Goal: Information Seeking & Learning: Find specific page/section

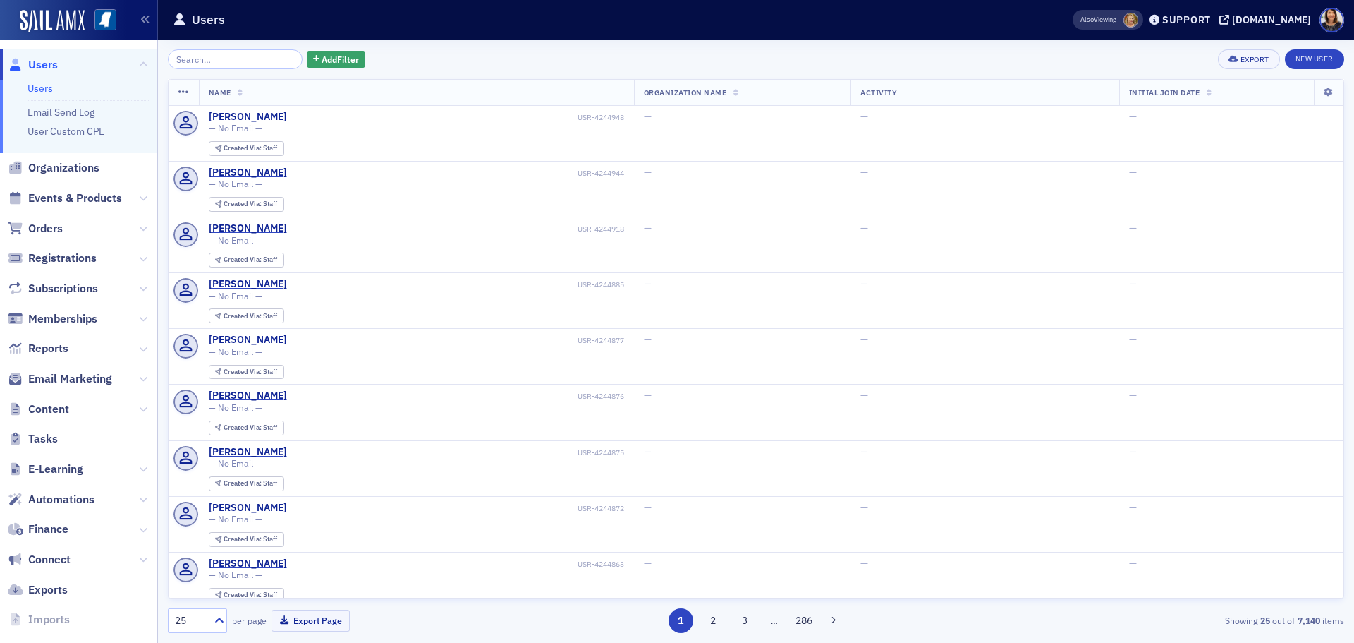
click at [249, 58] on input "search" at bounding box center [235, 59] width 135 height 20
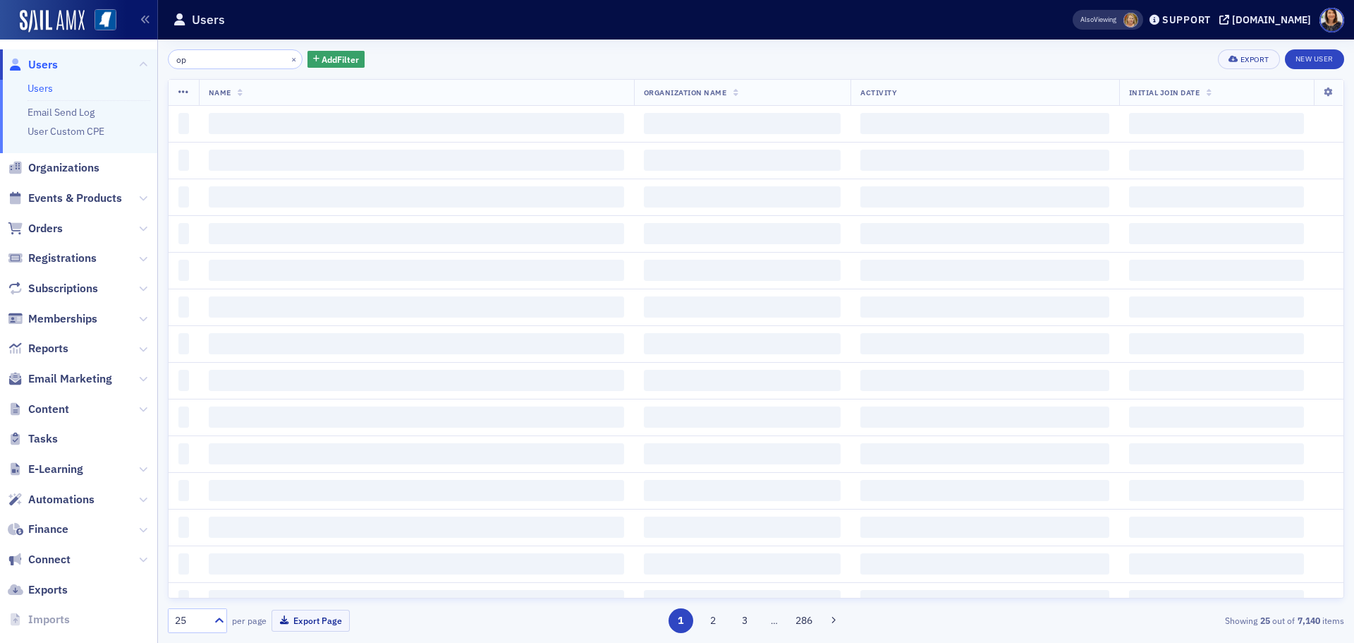
type input "o"
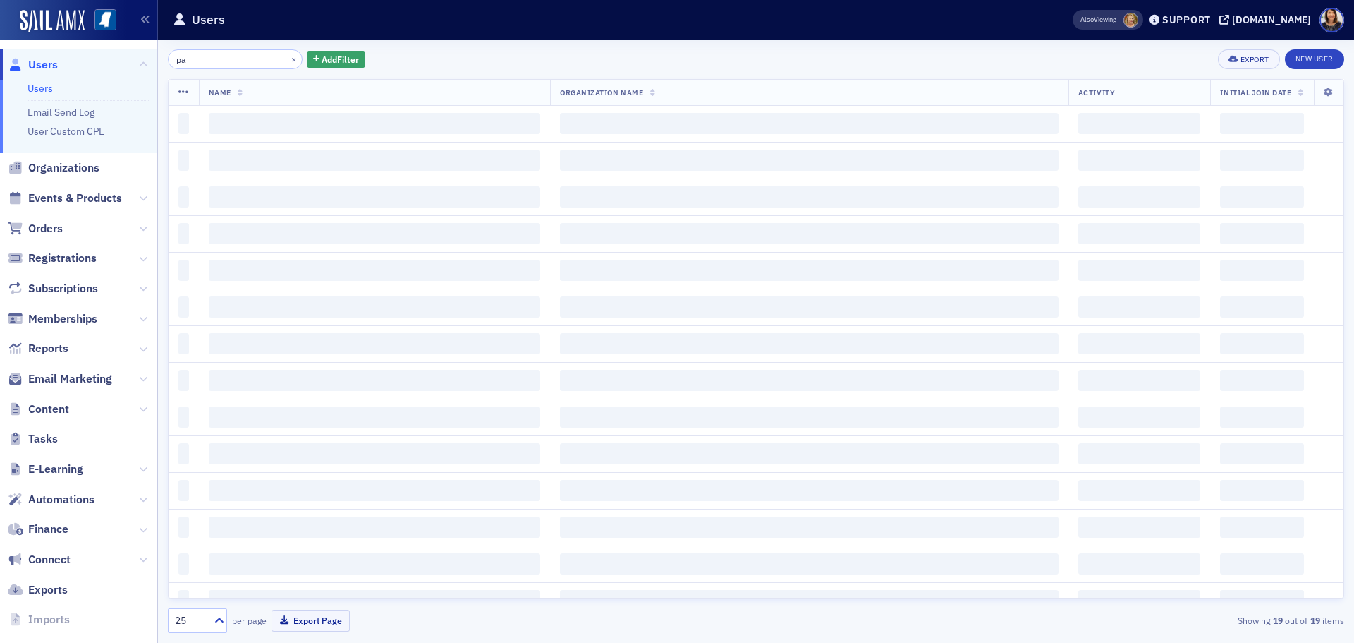
type input "p"
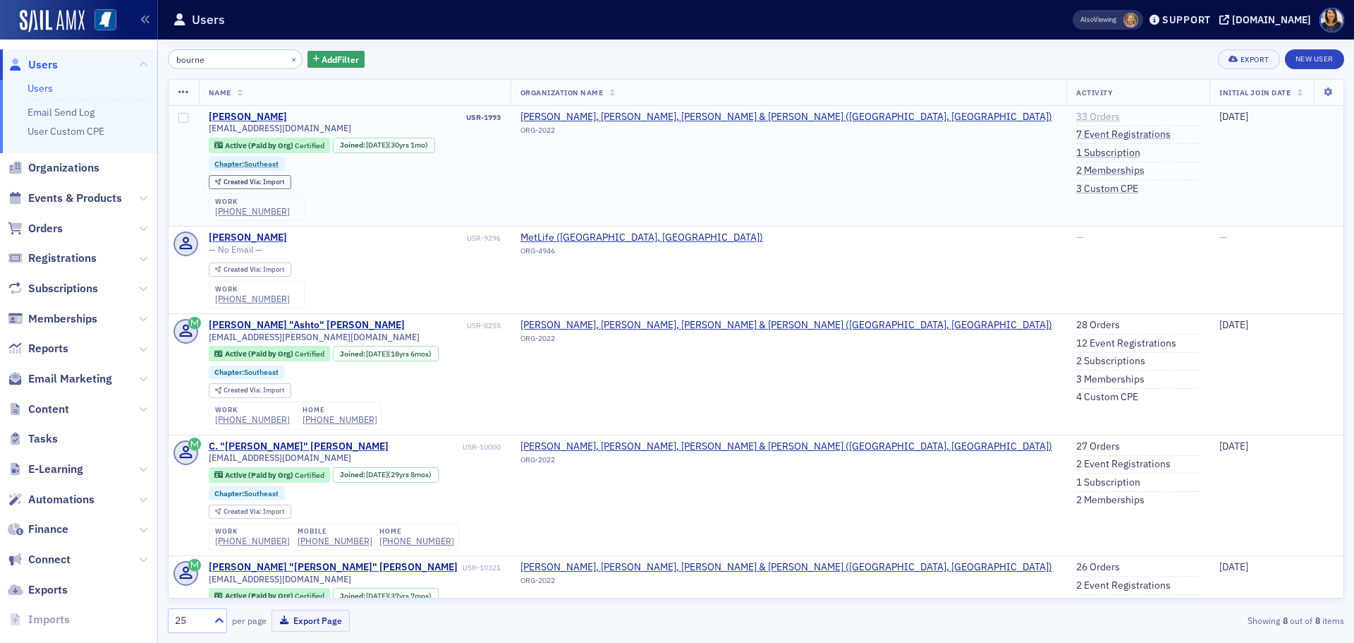
type input "bourne"
click at [1077, 116] on link "33 Orders" at bounding box center [1099, 117] width 44 height 13
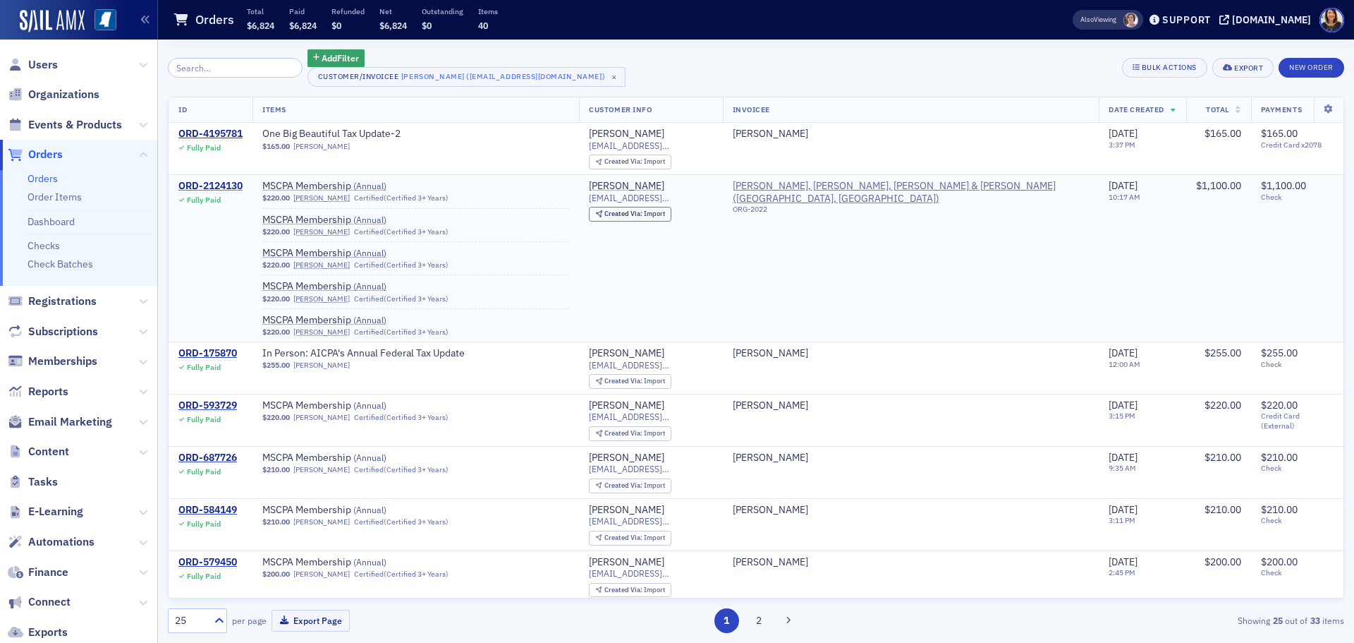
click at [226, 183] on div "ORD-2124130" at bounding box center [210, 186] width 64 height 13
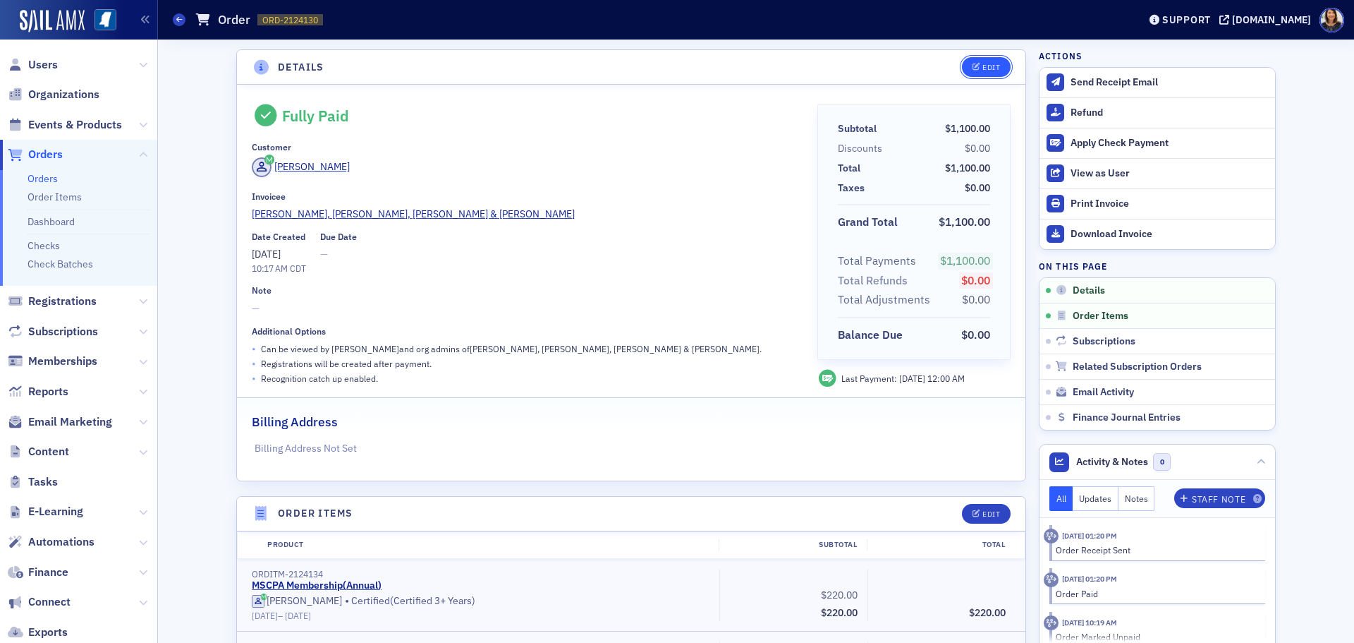
click at [989, 65] on div "Edit" at bounding box center [992, 67] width 18 height 8
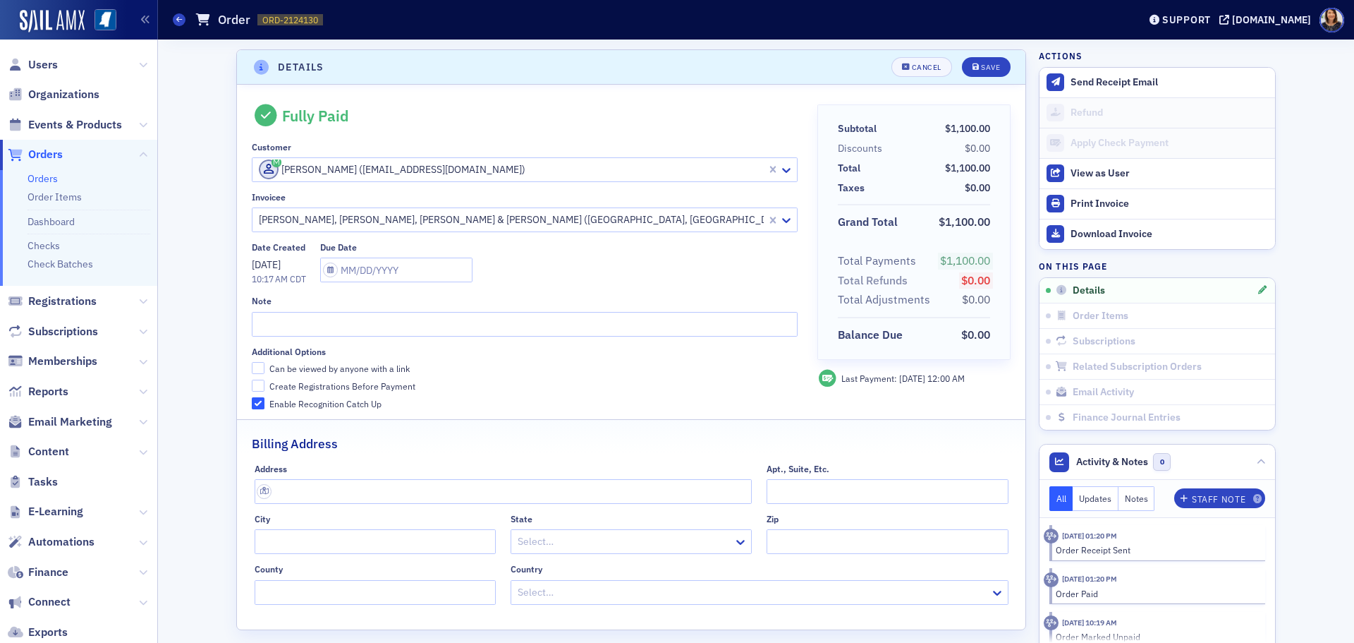
scroll to position [3, 0]
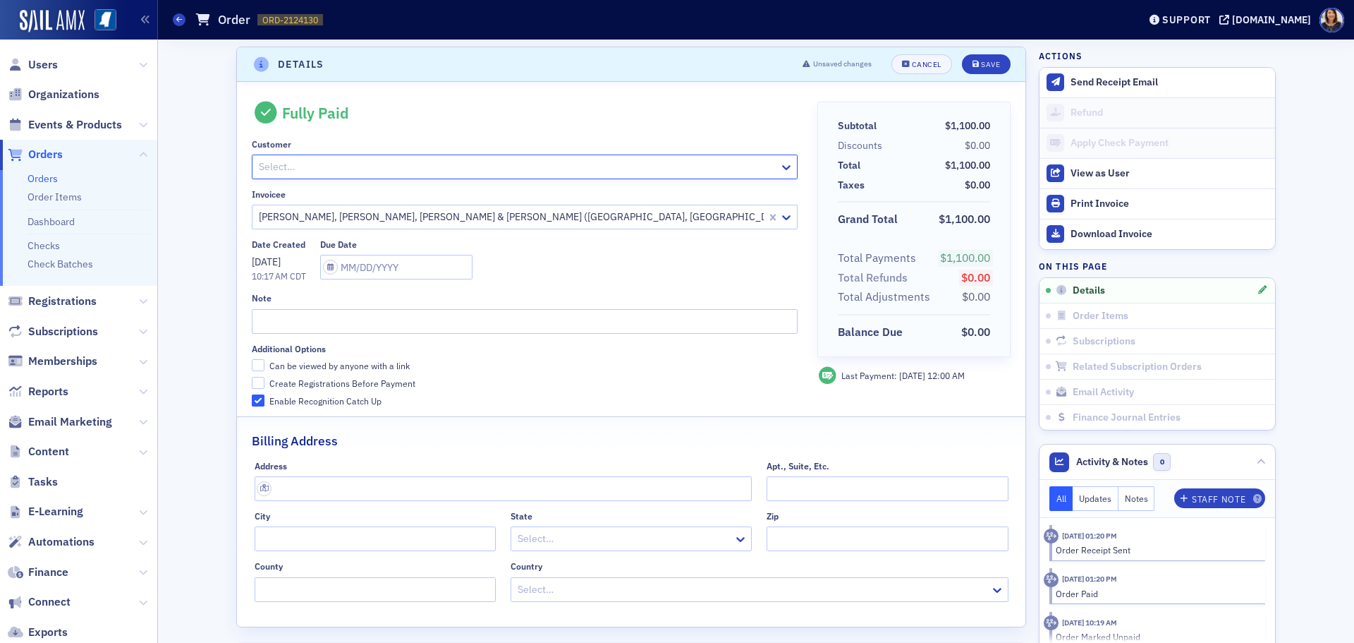
click at [480, 169] on div at bounding box center [517, 167] width 520 height 18
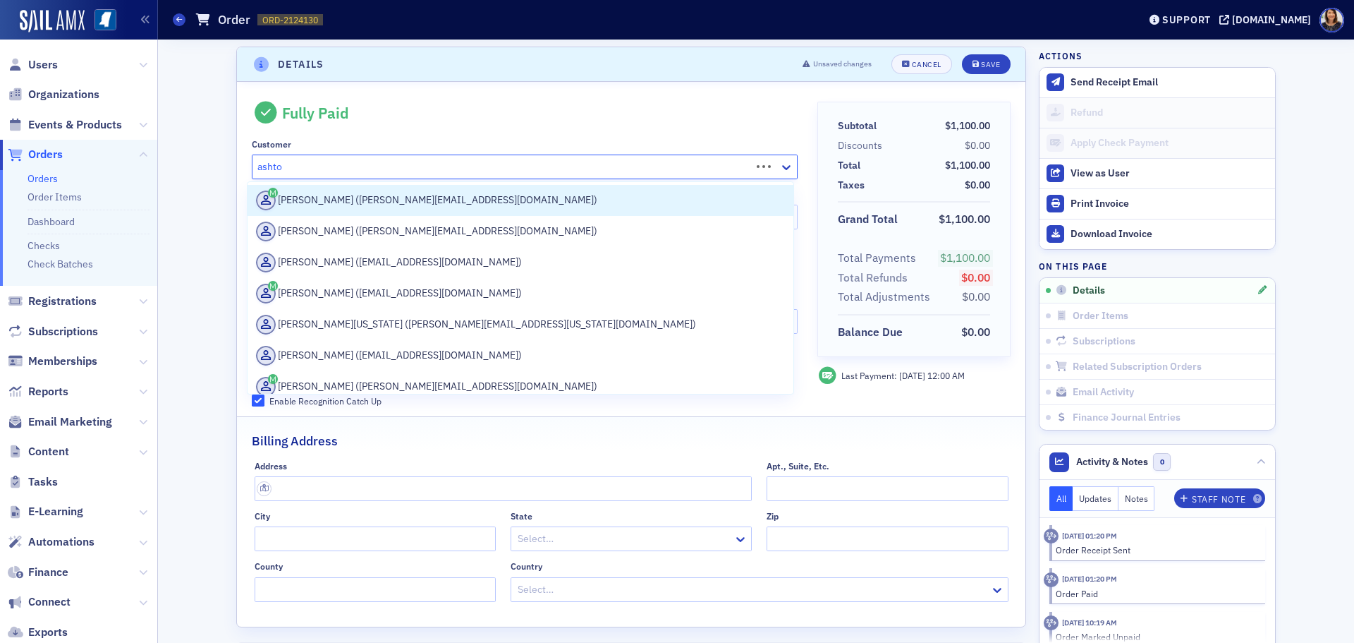
type input "ashton"
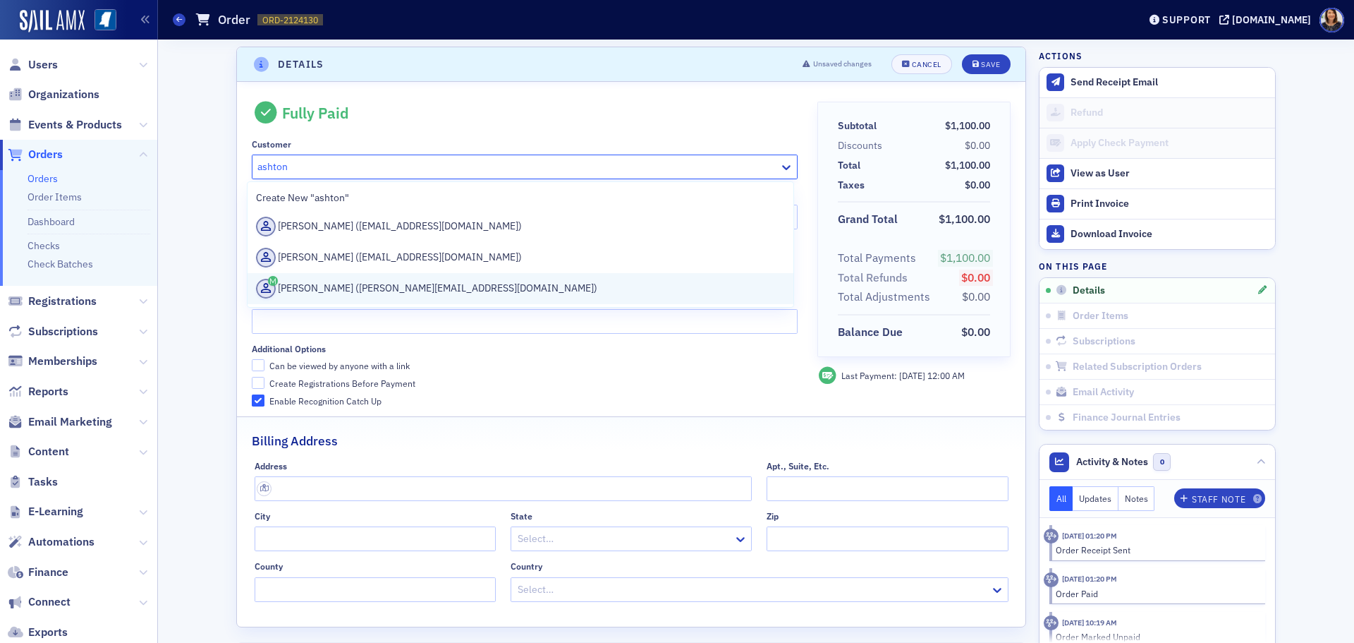
click at [385, 282] on div "[PERSON_NAME] ([PERSON_NAME][EMAIL_ADDRESS][DOMAIN_NAME])" at bounding box center [520, 289] width 529 height 20
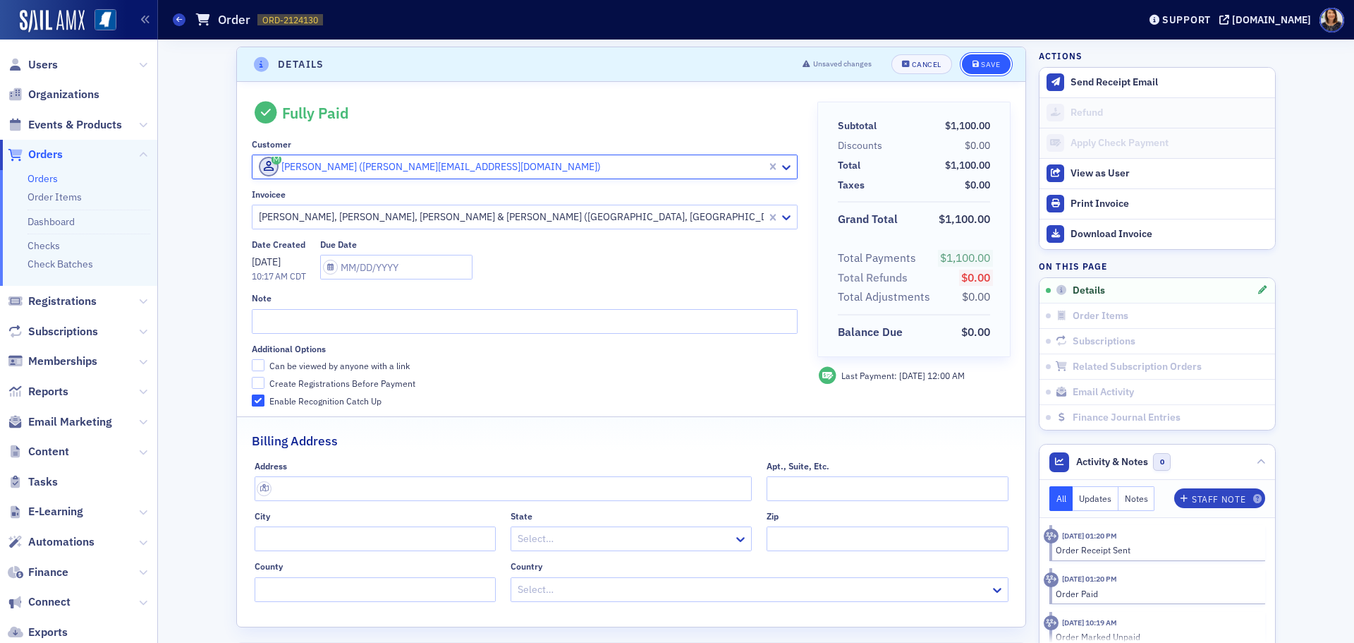
click at [990, 63] on div "Save" at bounding box center [990, 65] width 19 height 8
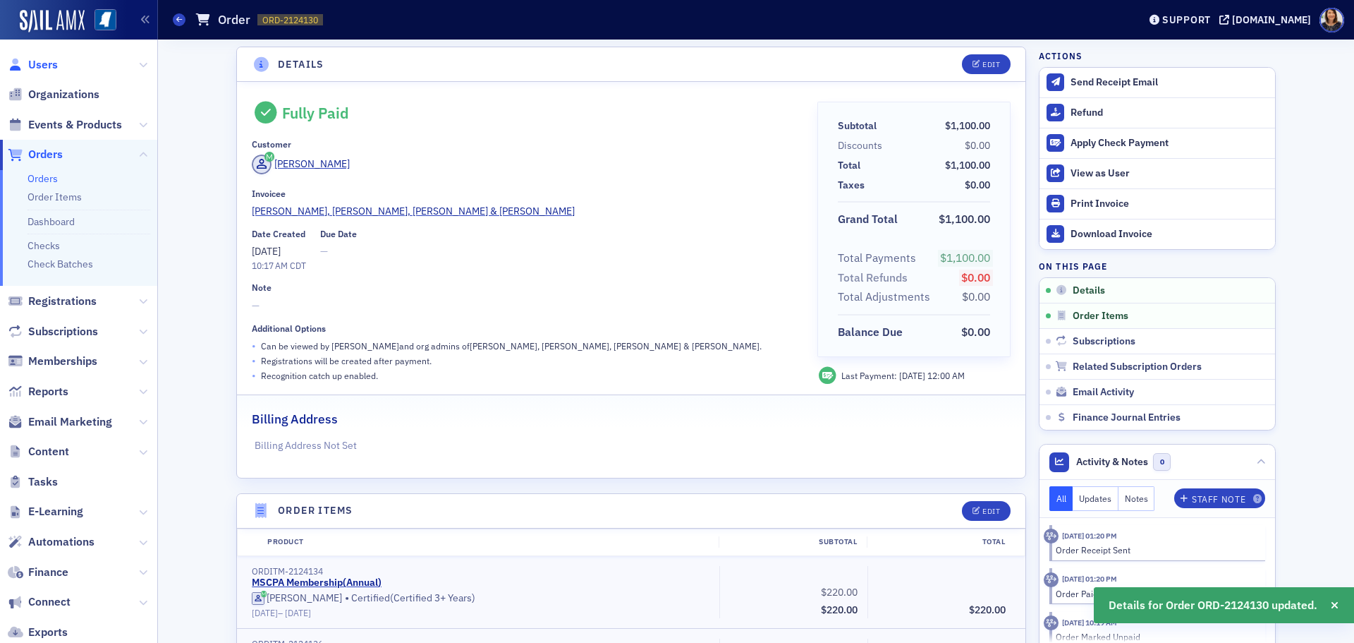
click at [51, 66] on span "Users" at bounding box center [43, 65] width 30 height 16
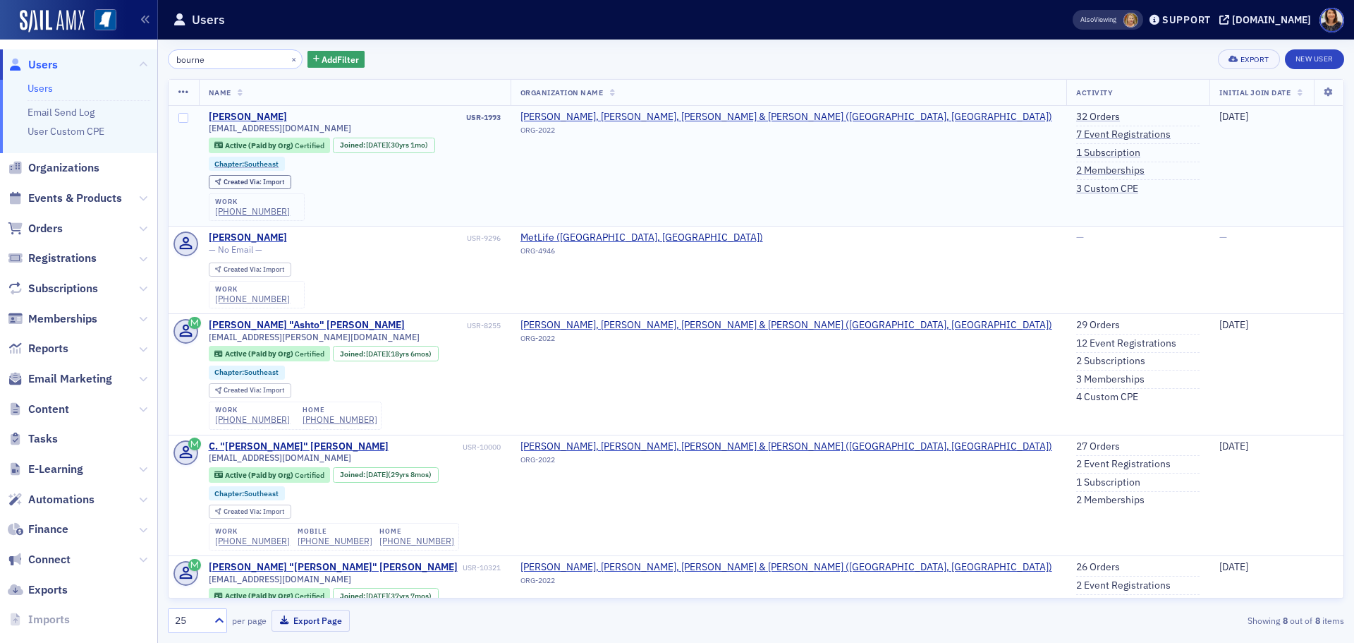
click at [376, 210] on div "[EMAIL_ADDRESS][DOMAIN_NAME] Active (Paid by Org) Certified Joined : [DATE] (30…" at bounding box center [355, 172] width 292 height 98
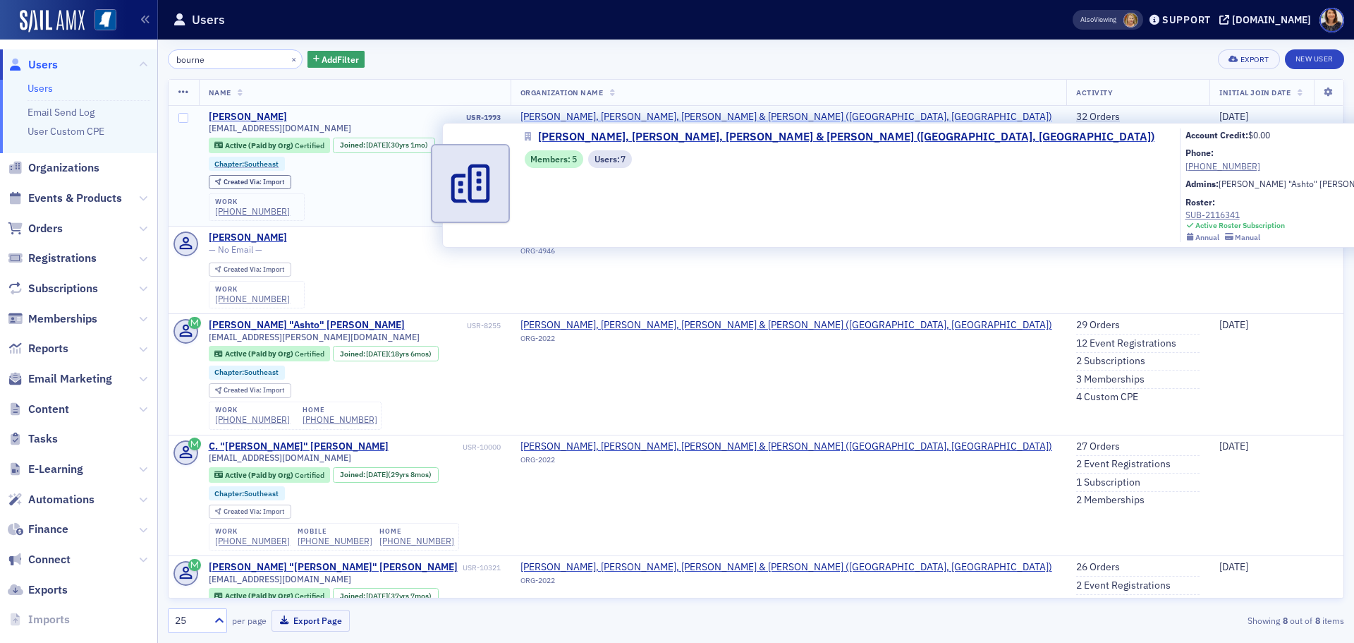
click at [662, 119] on span "[PERSON_NAME], [PERSON_NAME], [PERSON_NAME] & [PERSON_NAME] ([GEOGRAPHIC_DATA],…" at bounding box center [787, 117] width 532 height 13
select select "US"
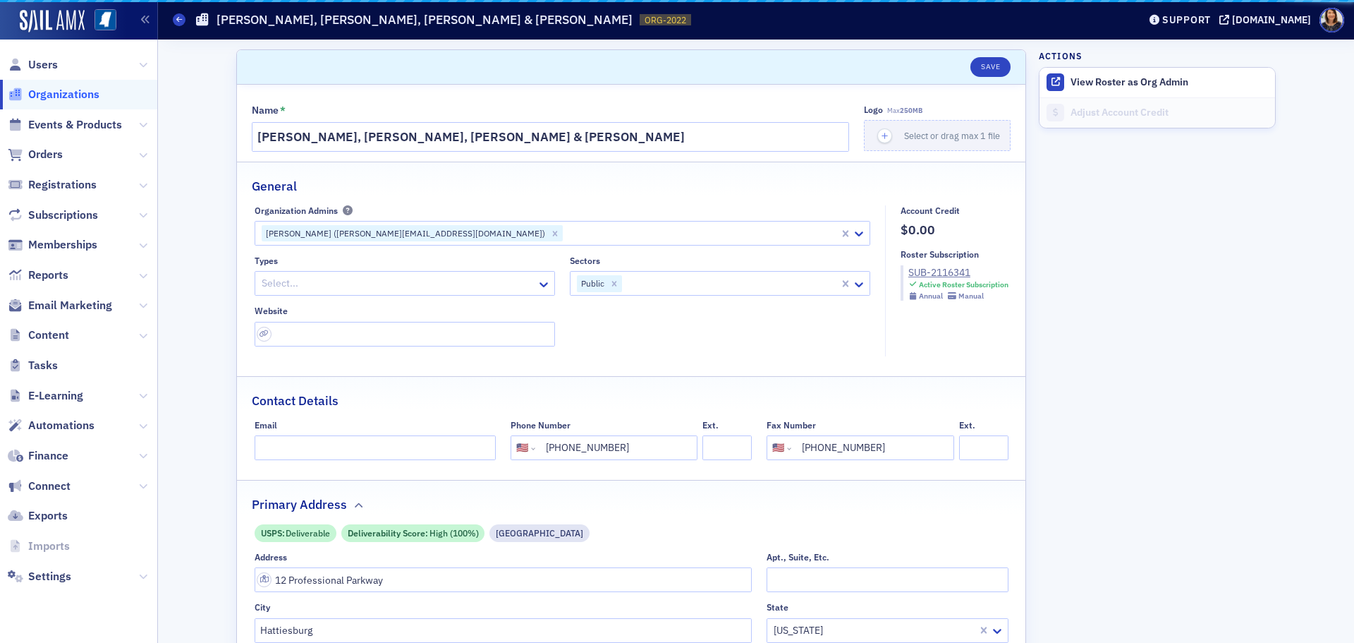
click at [665, 116] on div "Name *" at bounding box center [551, 110] width 598 height 13
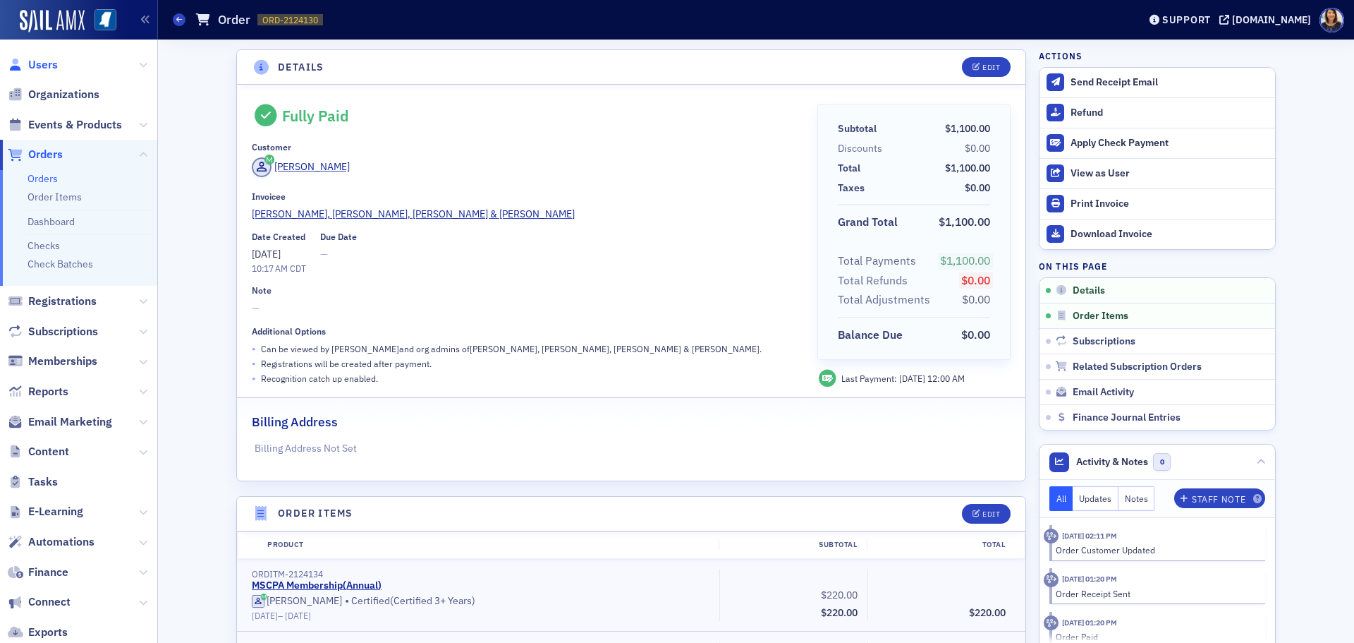
click at [47, 64] on span "Users" at bounding box center [43, 65] width 30 height 16
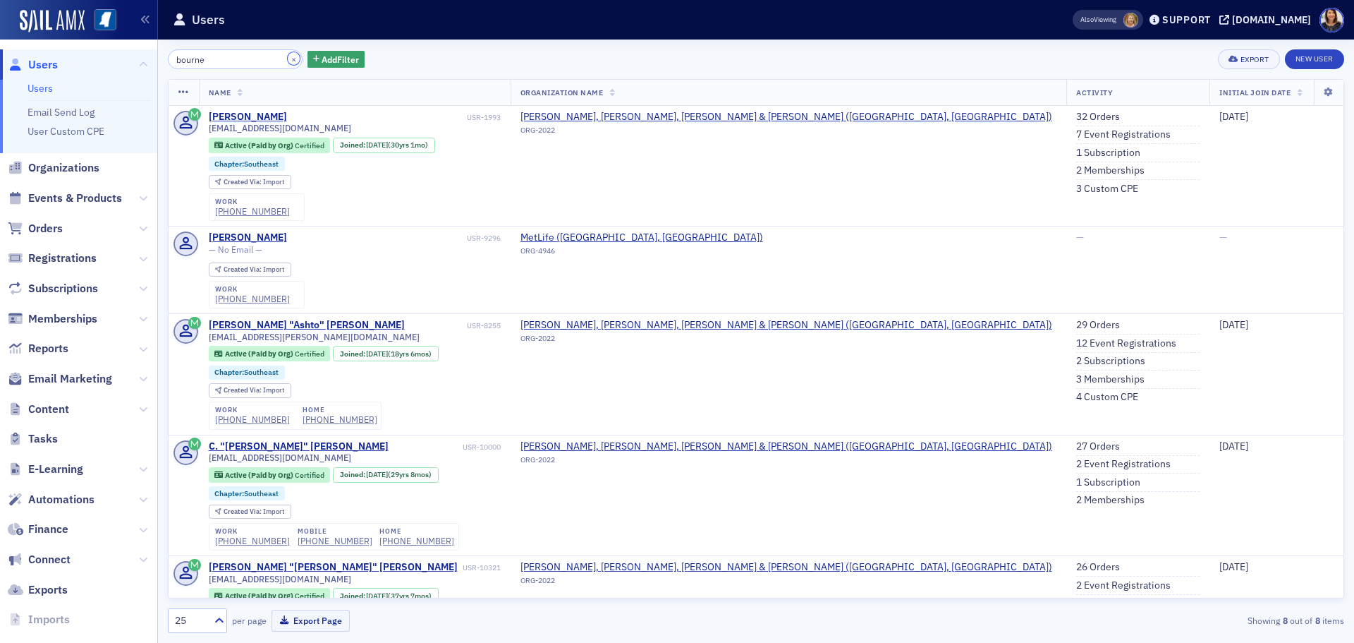
click at [288, 60] on button "×" at bounding box center [294, 58] width 13 height 13
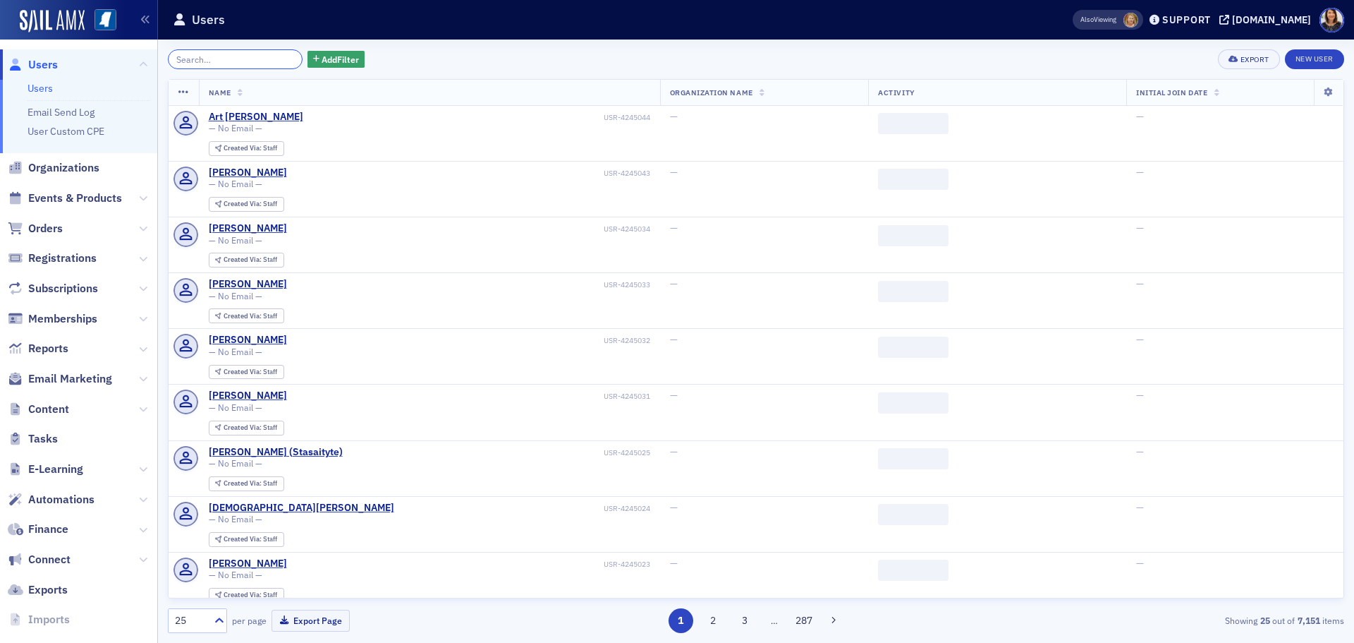
click at [242, 64] on input "search" at bounding box center [235, 59] width 135 height 20
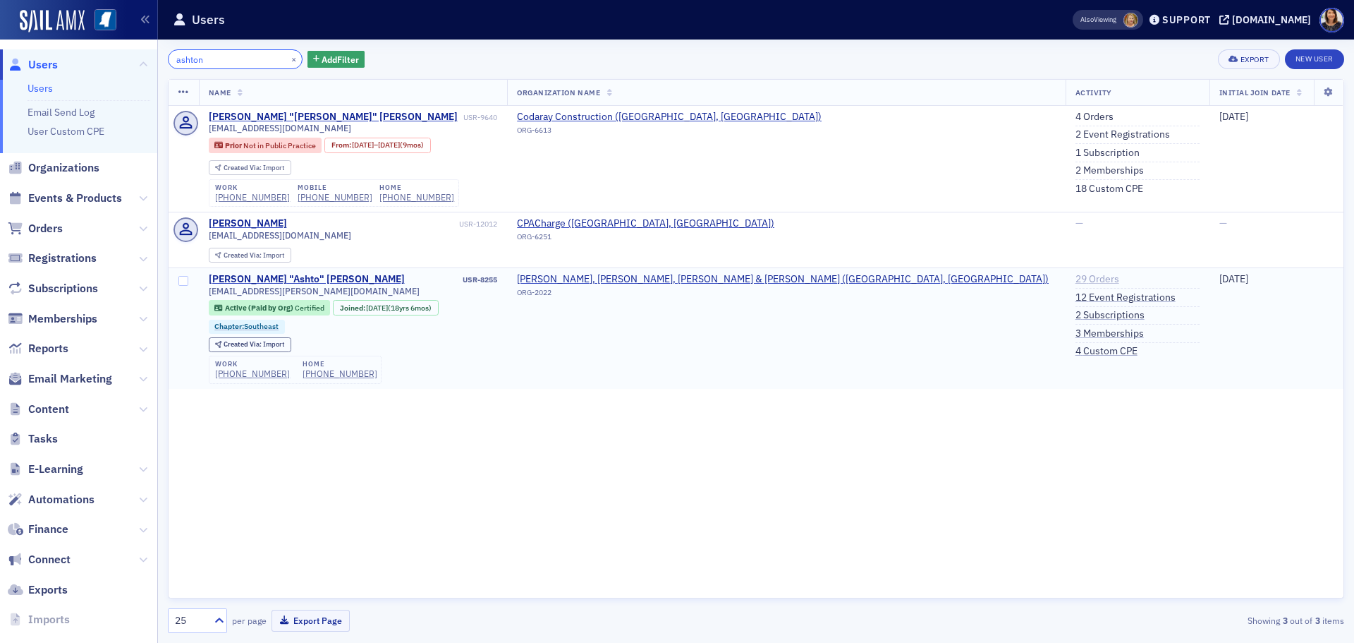
type input "ashton"
click at [1076, 278] on link "29 Orders" at bounding box center [1098, 279] width 44 height 13
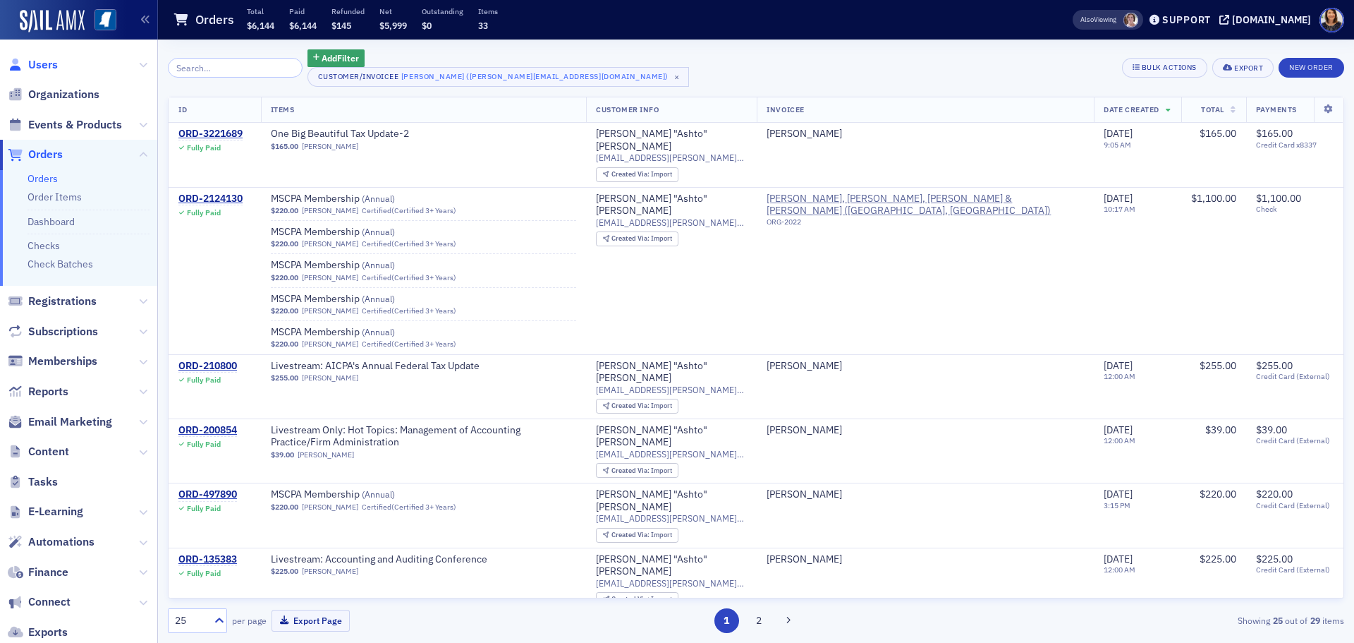
click at [34, 63] on span "Users" at bounding box center [43, 65] width 30 height 16
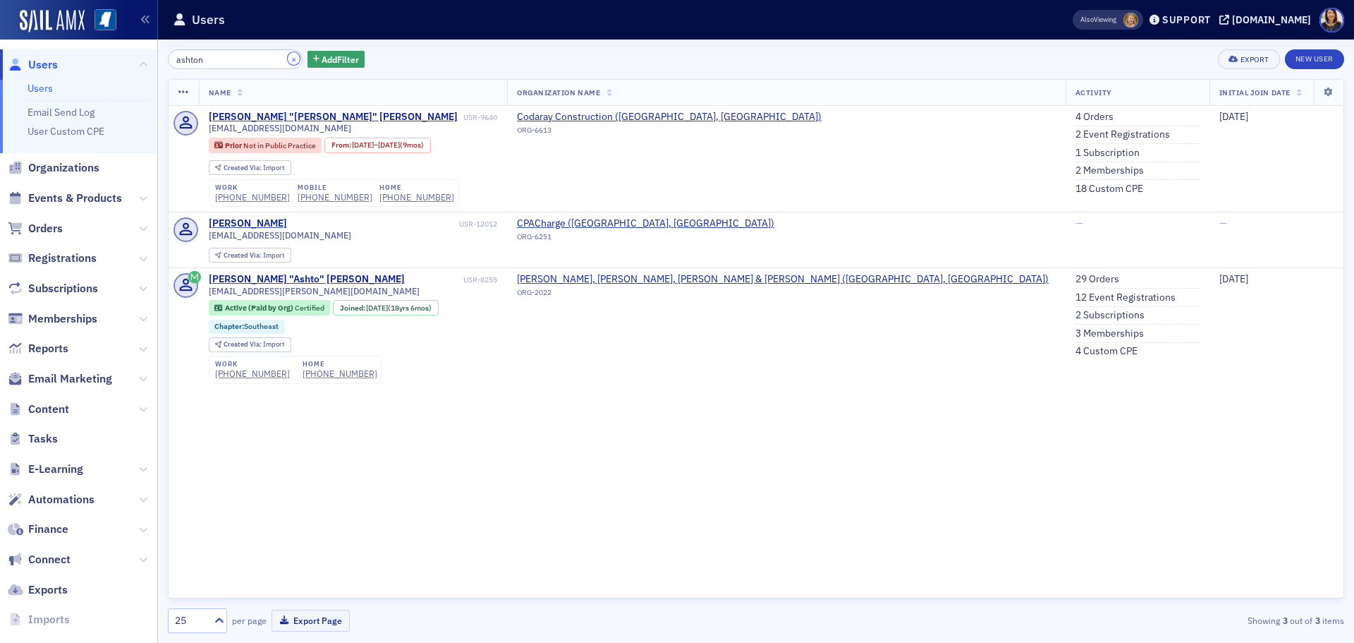
click at [288, 60] on button "×" at bounding box center [294, 58] width 13 height 13
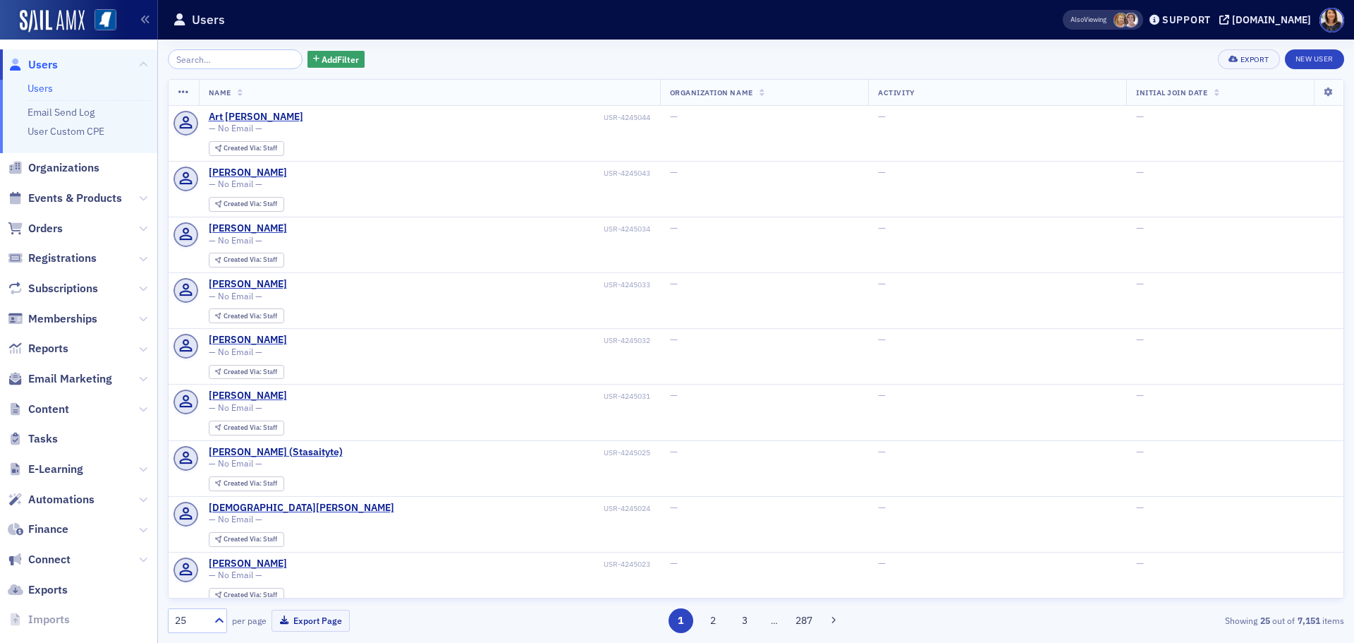
click at [51, 63] on span "Users" at bounding box center [43, 65] width 30 height 16
click at [44, 65] on span "Users" at bounding box center [43, 65] width 30 height 16
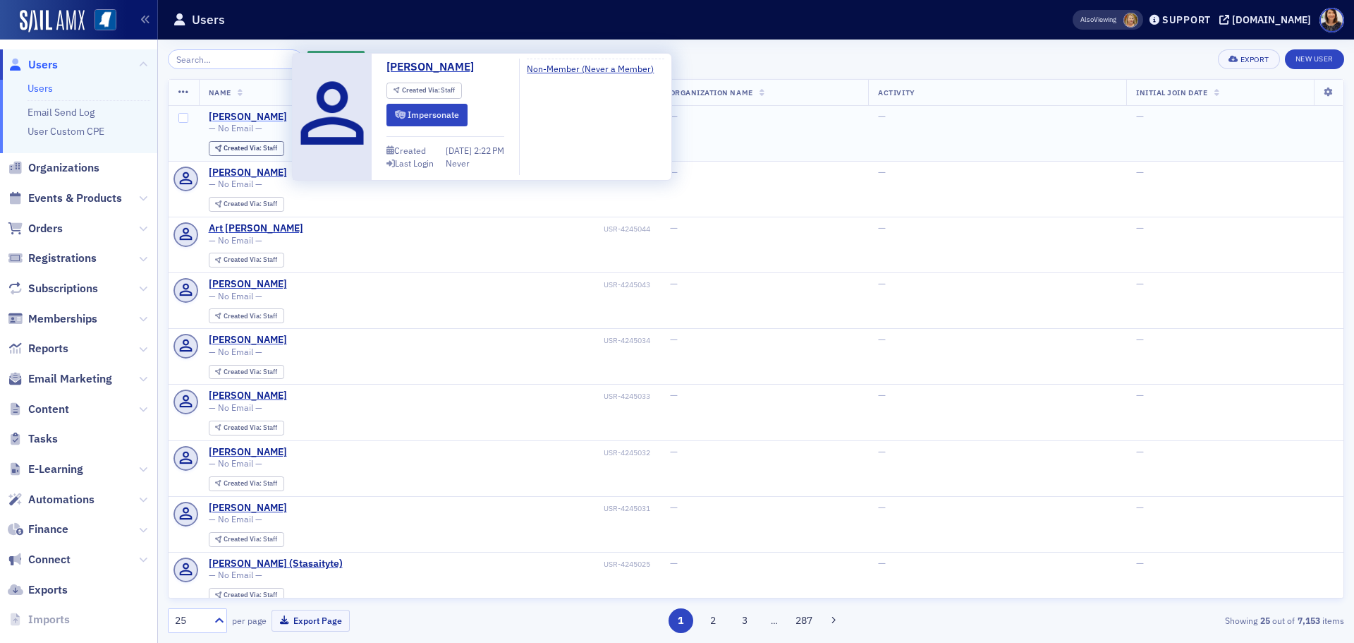
click at [236, 118] on div "[PERSON_NAME]" at bounding box center [248, 117] width 78 height 13
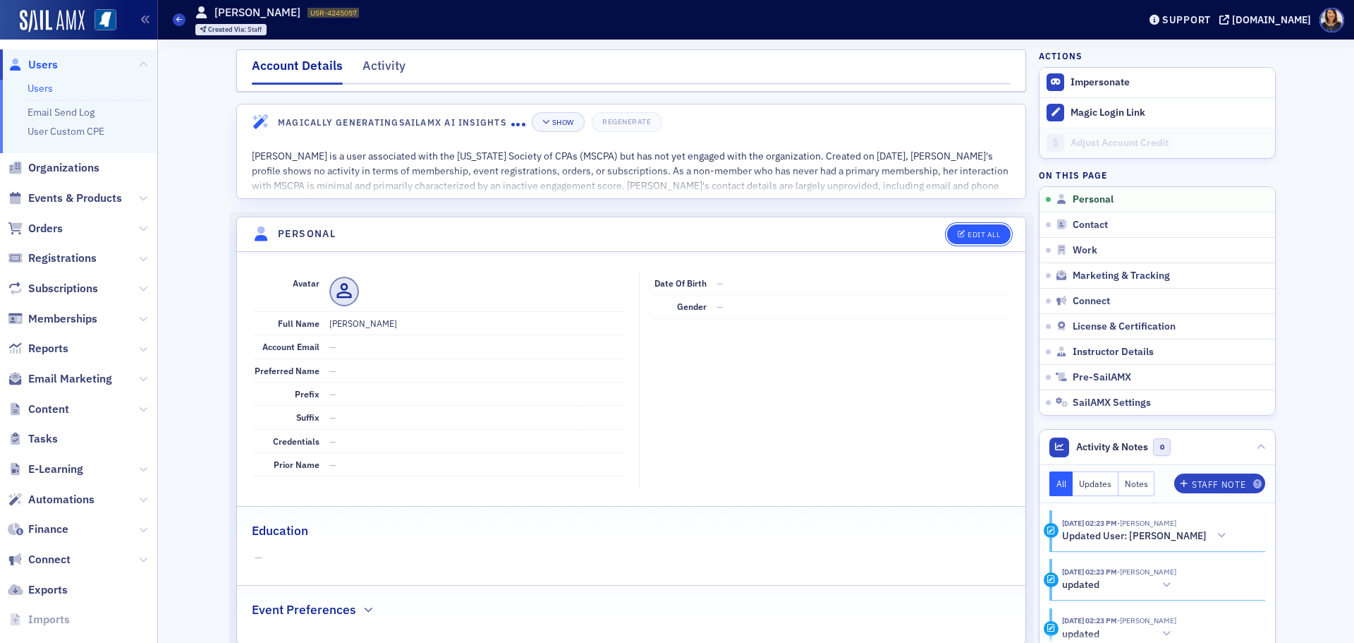
click at [978, 236] on div "Edit All" at bounding box center [984, 235] width 32 height 8
select select "US"
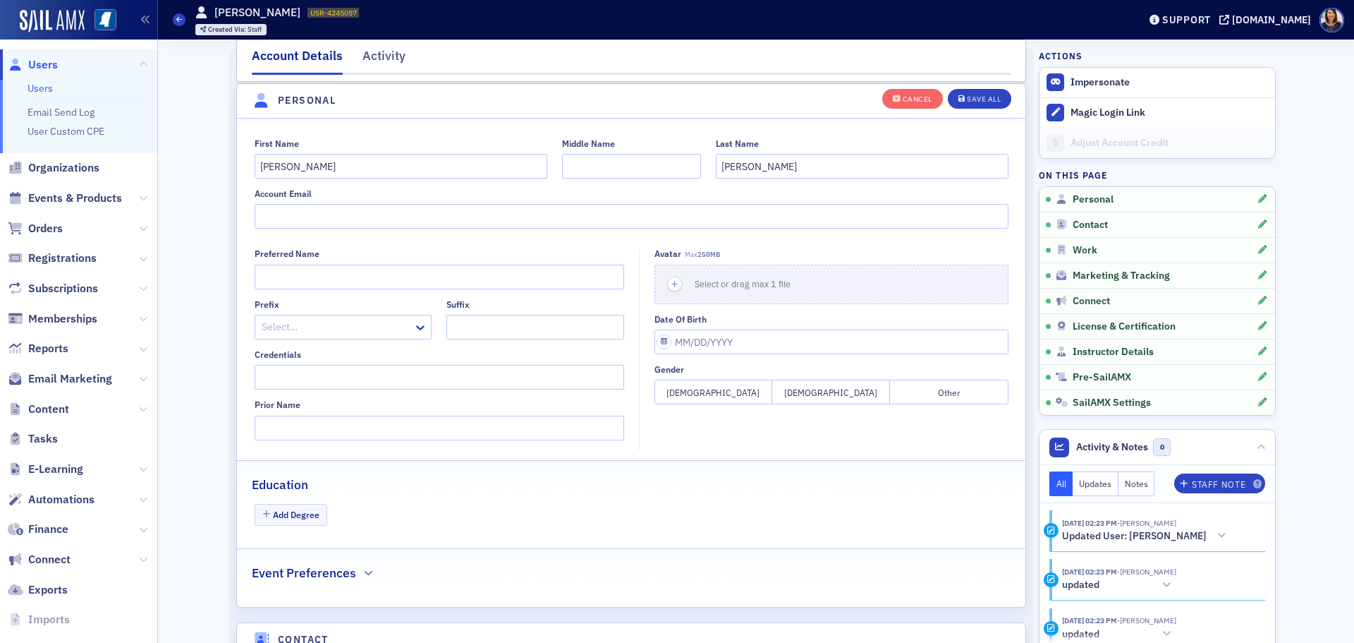
scroll to position [164, 0]
click at [37, 62] on span "Users" at bounding box center [43, 65] width 30 height 16
